Goal: Find specific page/section: Find specific page/section

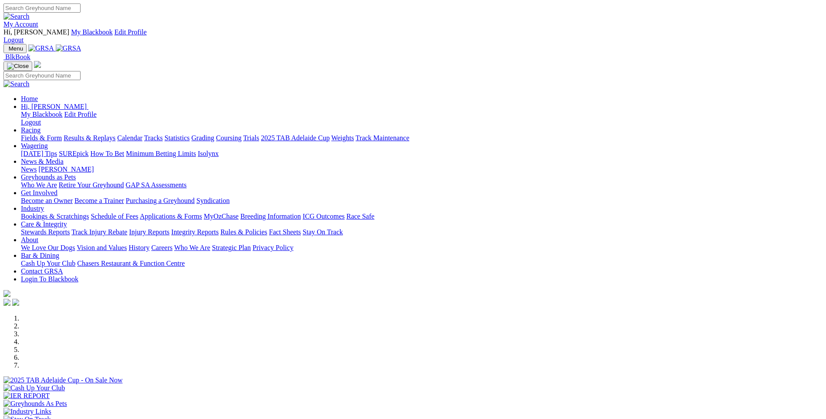
scroll to position [261, 0]
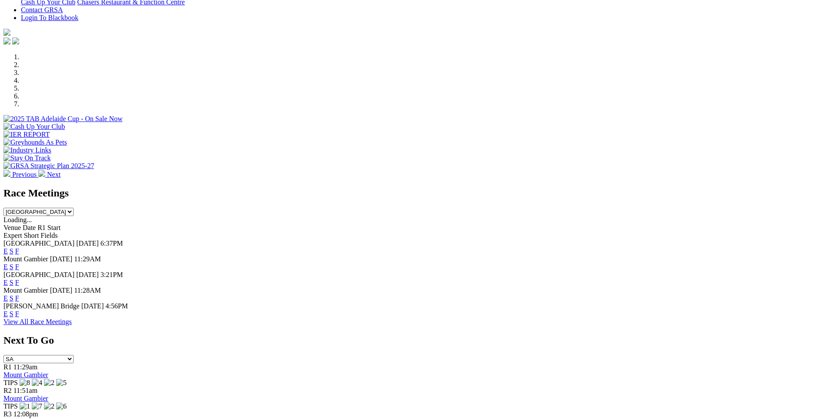
click at [19, 294] on link "F" at bounding box center [17, 297] width 4 height 7
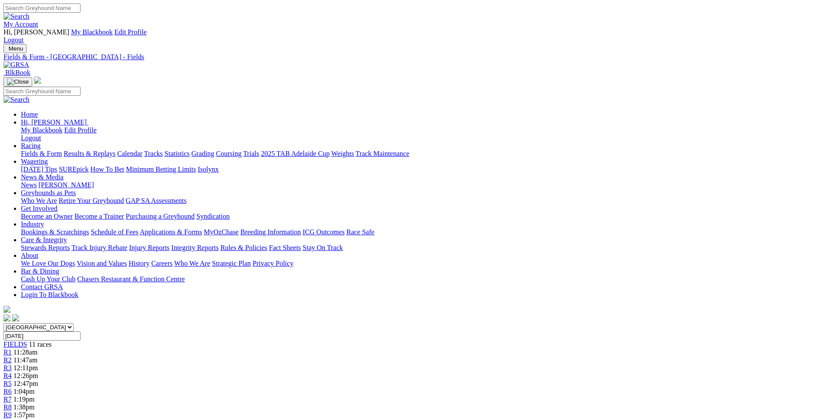
click at [62, 150] on link "Fields & Form" at bounding box center [41, 153] width 41 height 7
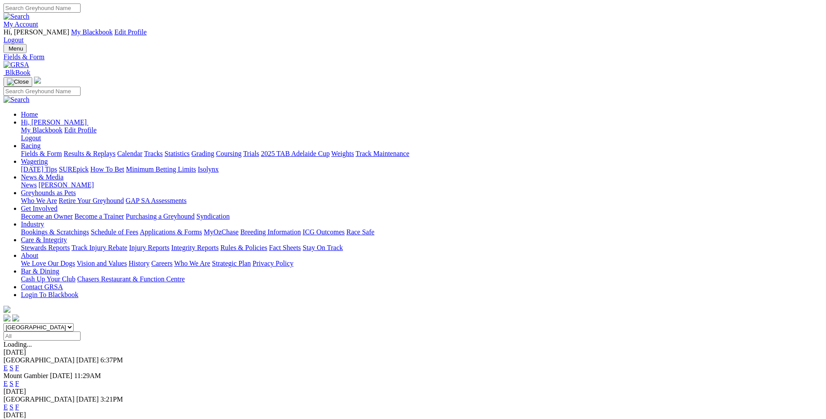
click at [19, 380] on link "F" at bounding box center [17, 383] width 4 height 7
